Goal: Navigation & Orientation: Find specific page/section

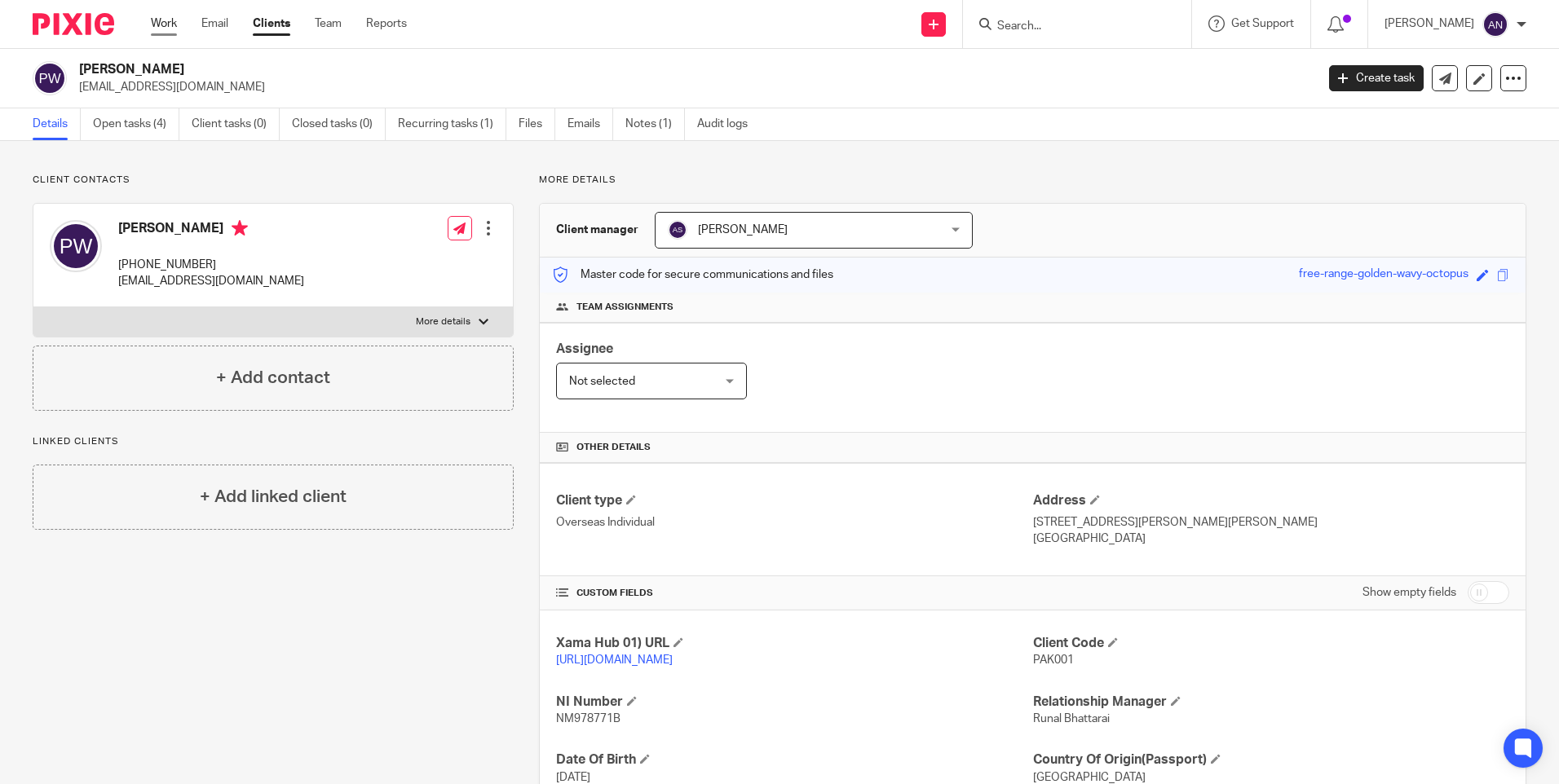
click at [165, 25] on link "Work" at bounding box center [163, 23] width 26 height 16
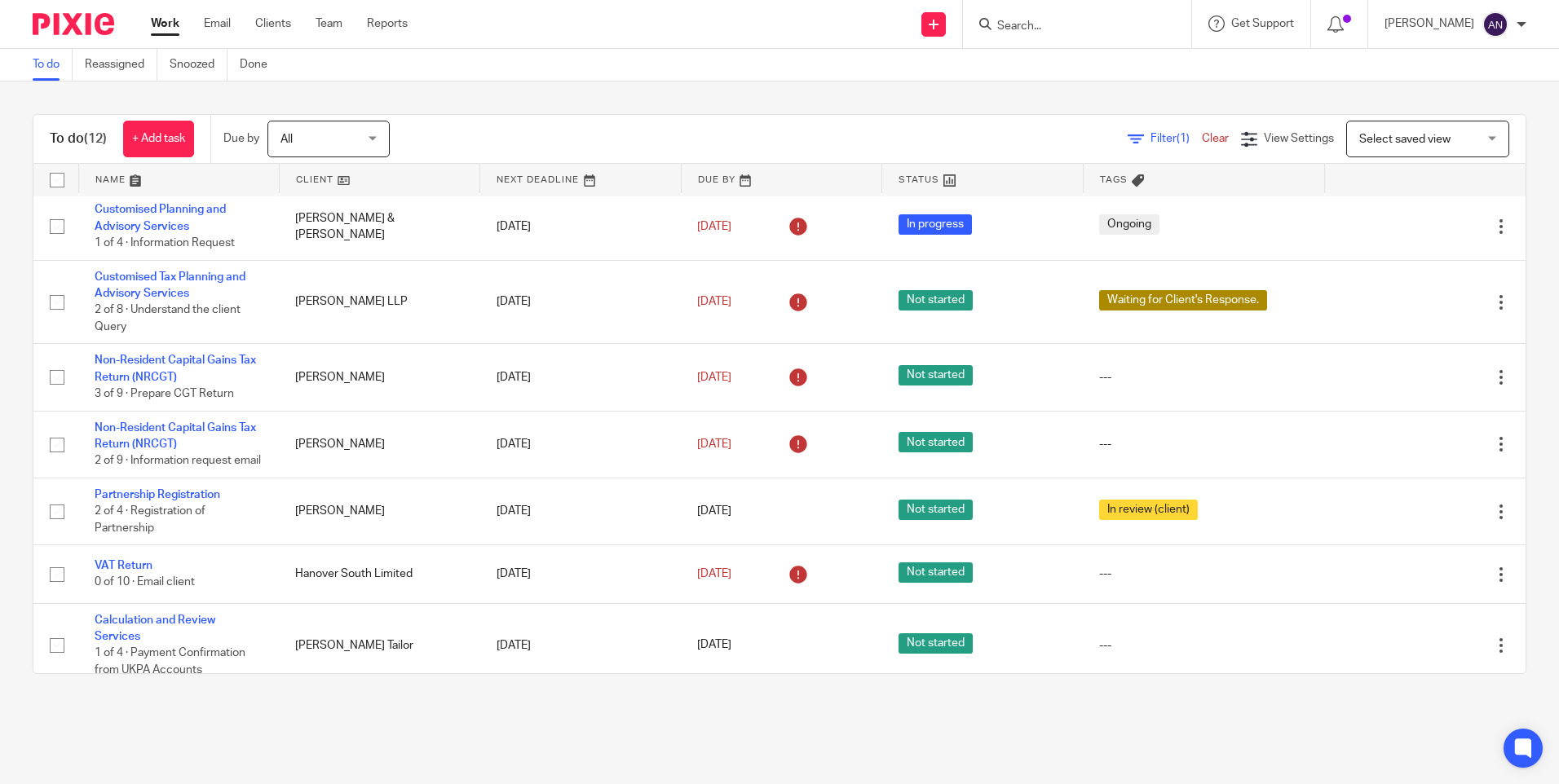
scroll to position [392, 0]
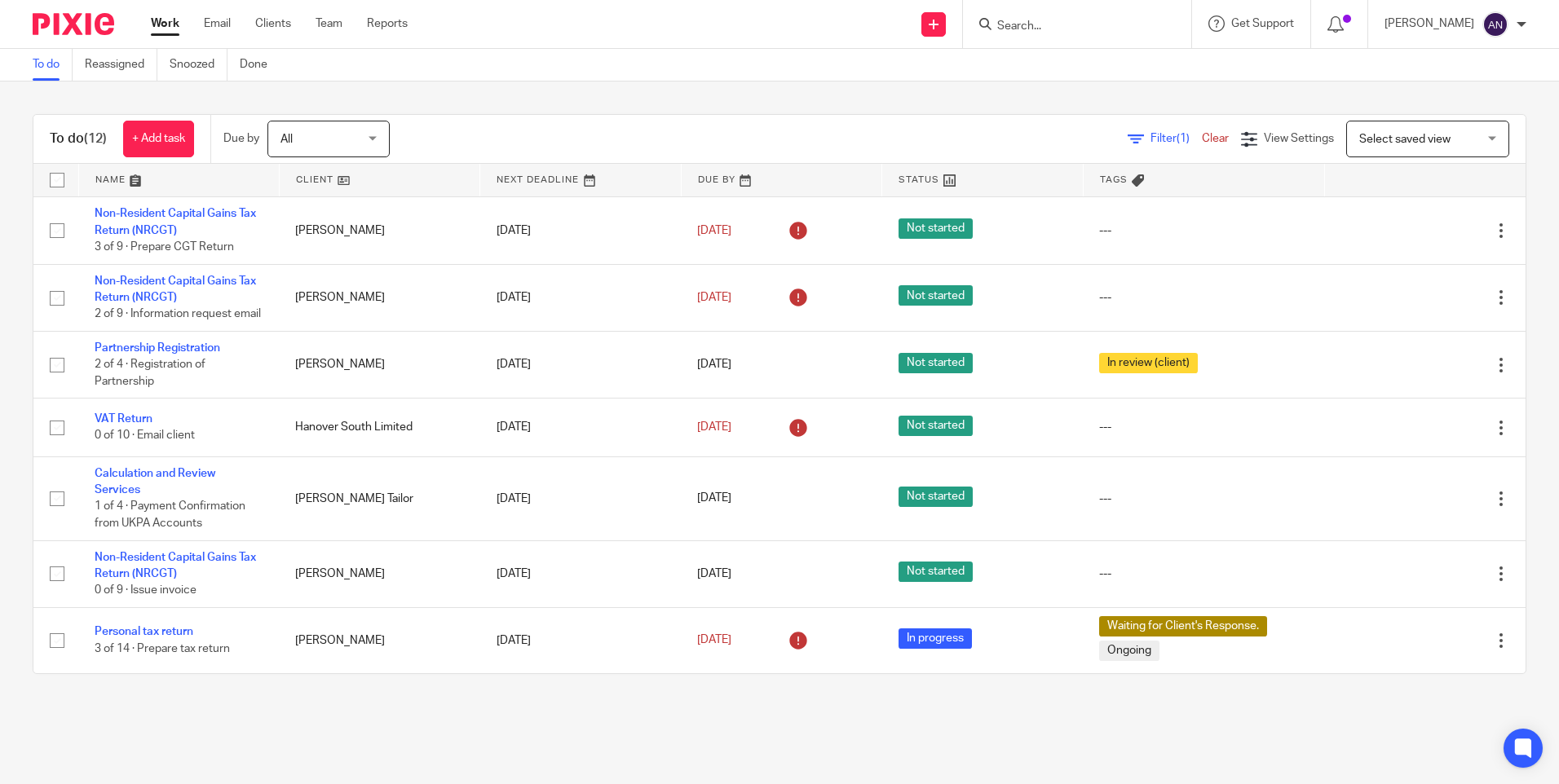
click at [809, 115] on div "To do (12) + Add task Due by All All [DATE] [DATE] This week Next week This mon…" at bounding box center [779, 139] width 1492 height 49
click at [801, 94] on div "To do (12) + Add task Due by All All [DATE] [DATE] This week Next week This mon…" at bounding box center [779, 393] width 1559 height 625
click at [740, 105] on div "To do (12) + Add task Due by All All [DATE] [DATE] This week Next week This mon…" at bounding box center [779, 393] width 1559 height 625
click at [625, 88] on div "To do (12) + Add task Due by All All [DATE] [DATE] This week Next week This mon…" at bounding box center [779, 393] width 1559 height 625
